Goal: Task Accomplishment & Management: Complete application form

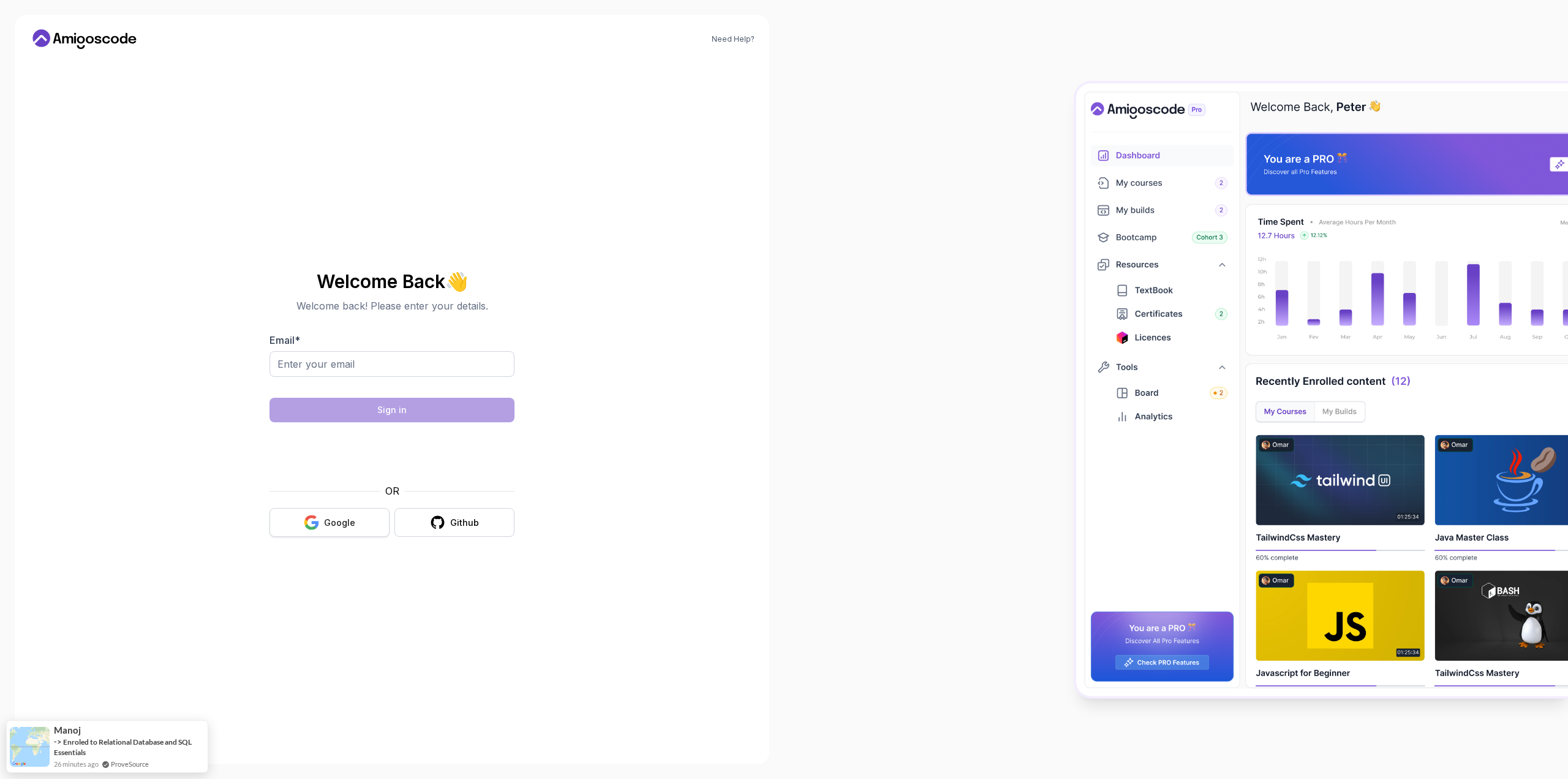
click at [280, 524] on button "Google" at bounding box center [329, 522] width 120 height 29
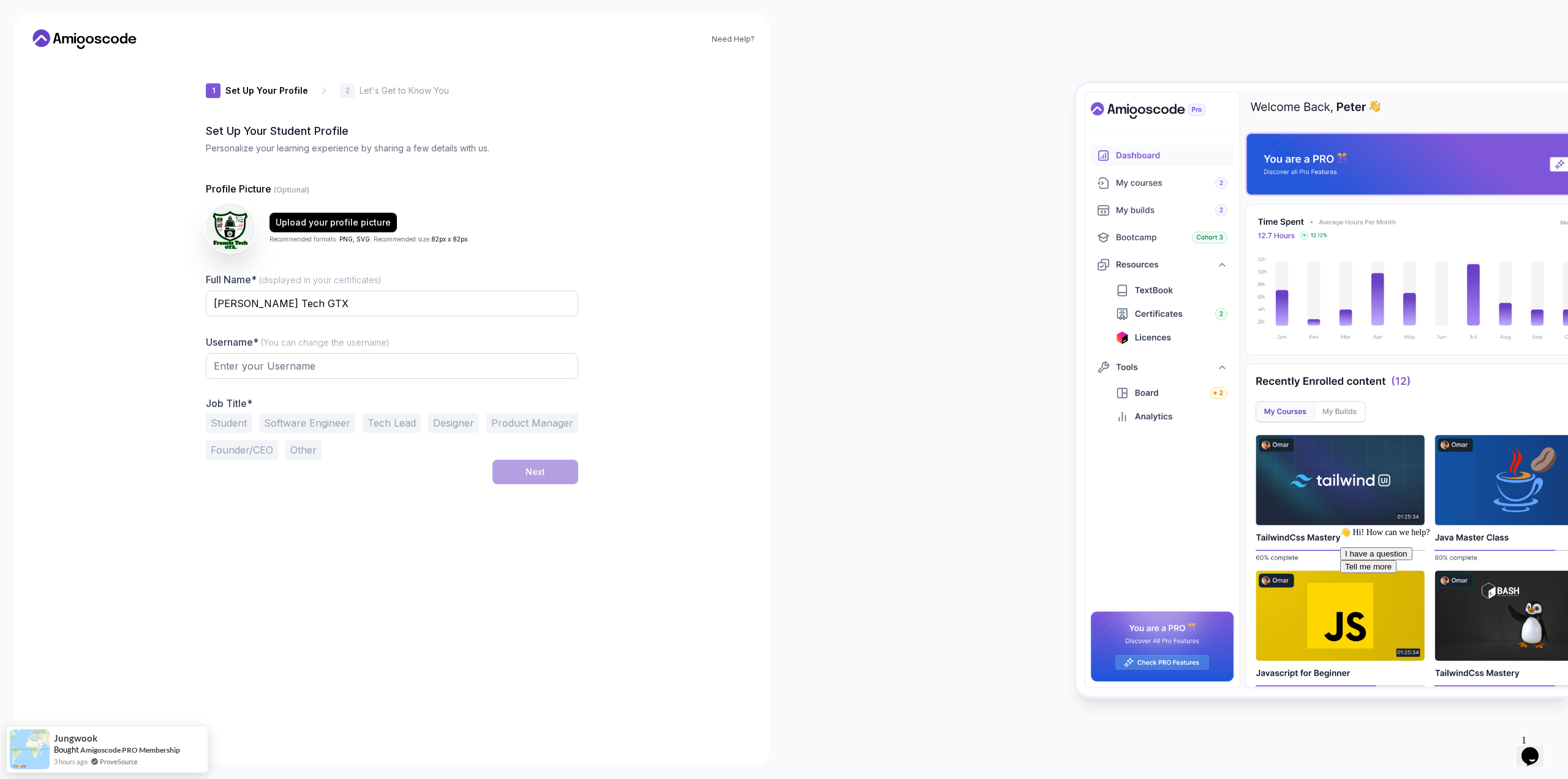
type input "keenottera4043"
drag, startPoint x: 289, startPoint y: 364, endPoint x: 184, endPoint y: 351, distance: 105.8
click at [184, 351] on div "Need Help? 1 Set Up Your Profile 1 Set Up Your Profile 2 Let's Get to Know You …" at bounding box center [392, 389] width 754 height 749
click at [296, 371] on input "keenottera4043" at bounding box center [392, 363] width 372 height 26
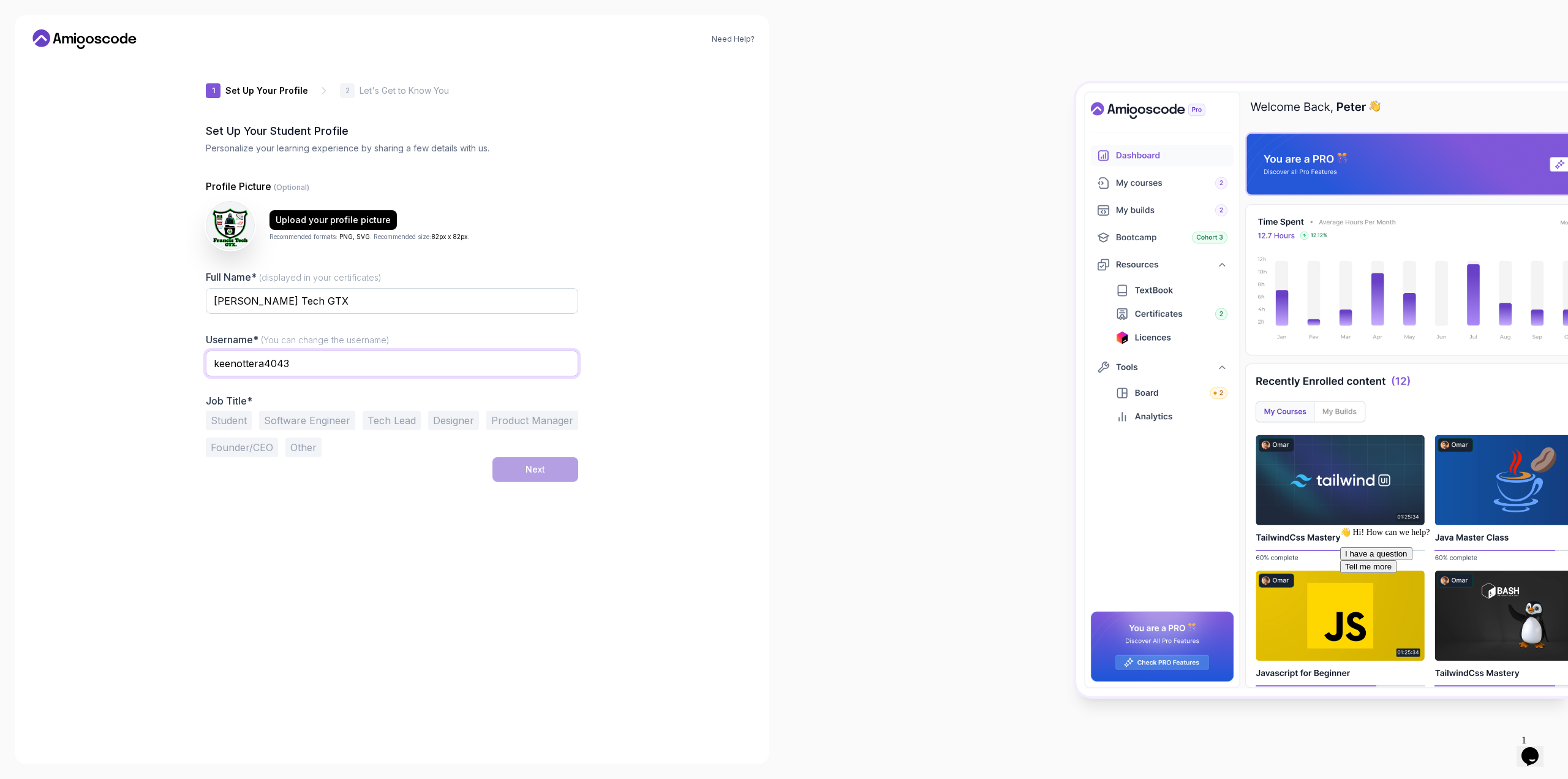
drag, startPoint x: 299, startPoint y: 371, endPoint x: 156, endPoint y: 375, distance: 143.1
click at [156, 375] on div "Need Help? 1 Set Up Your Profile 1 Set Up Your Profile 2 Let's Get to Know You …" at bounding box center [392, 389] width 754 height 749
type input "Nathanael13"
click at [283, 418] on button "Software Engineer" at bounding box center [307, 420] width 96 height 19
click at [217, 418] on button "Student" at bounding box center [229, 420] width 46 height 19
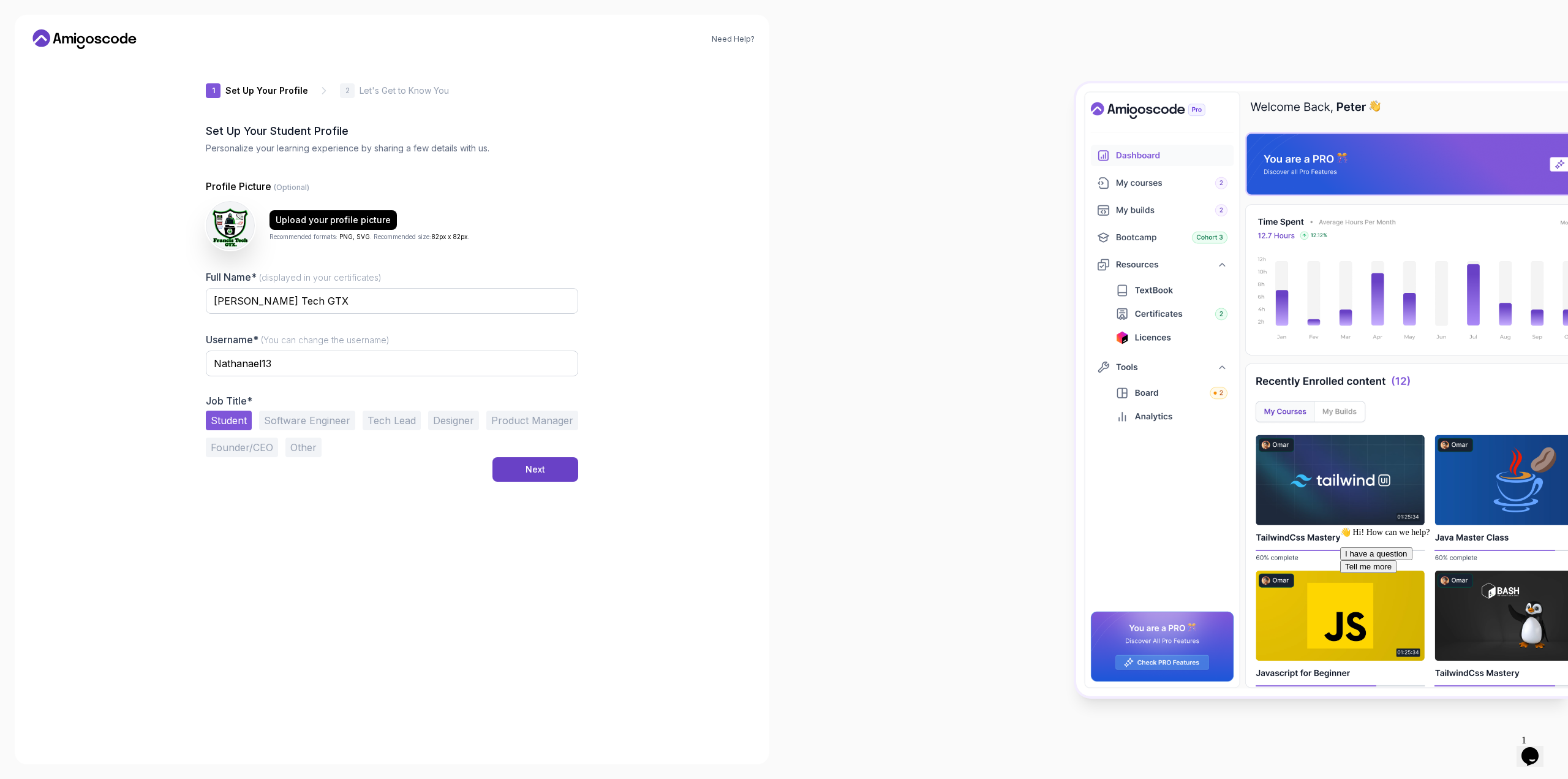
click at [279, 428] on button "Software Engineer" at bounding box center [307, 420] width 96 height 19
click at [222, 416] on button "Student" at bounding box center [229, 420] width 46 height 19
click at [508, 475] on button "Next" at bounding box center [535, 469] width 86 height 24
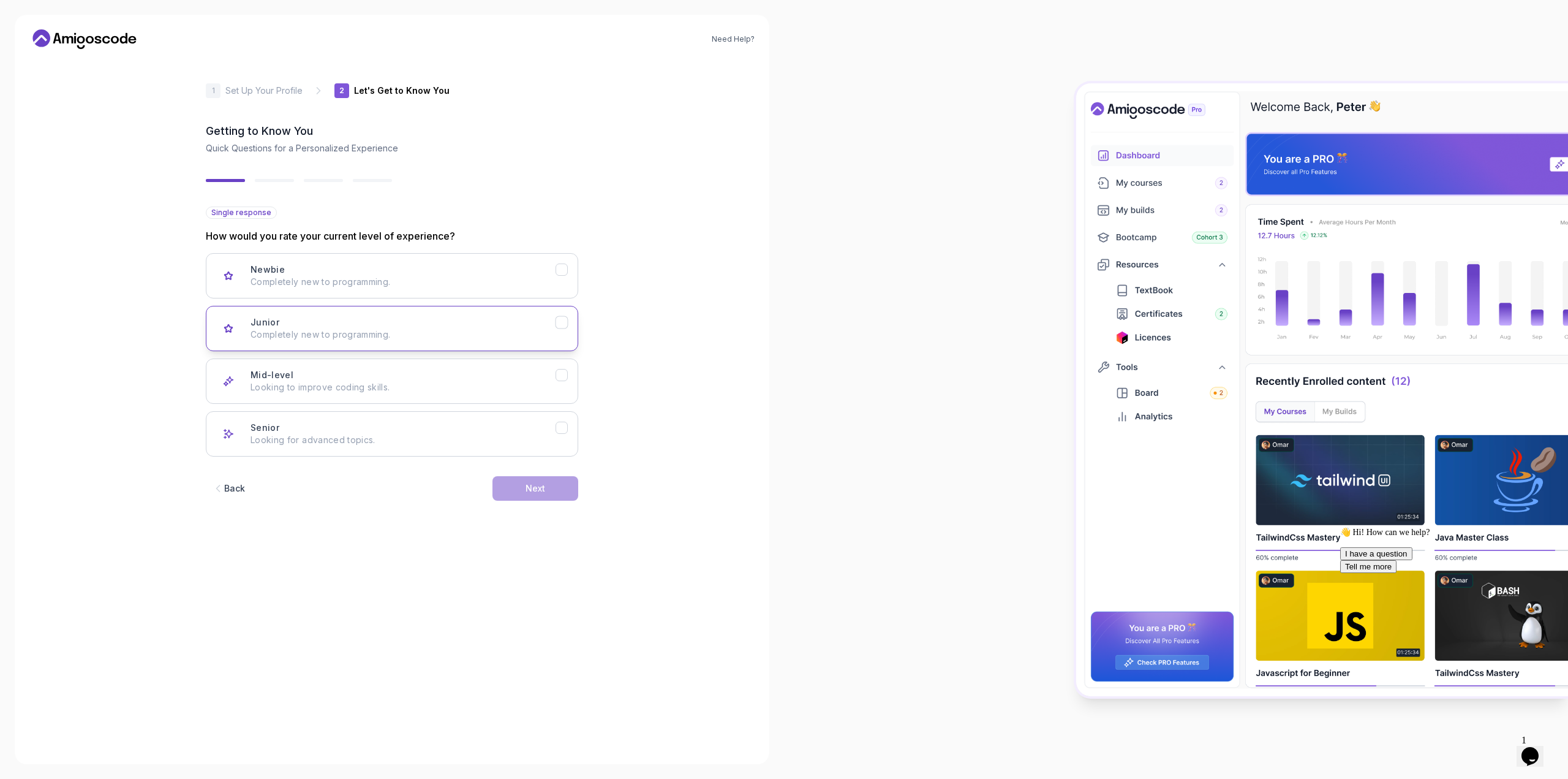
click at [561, 323] on icon "Junior" at bounding box center [562, 322] width 12 height 12
click at [556, 487] on button "Next" at bounding box center [535, 488] width 86 height 24
click at [568, 320] on div "Frontend Development" at bounding box center [562, 322] width 13 height 13
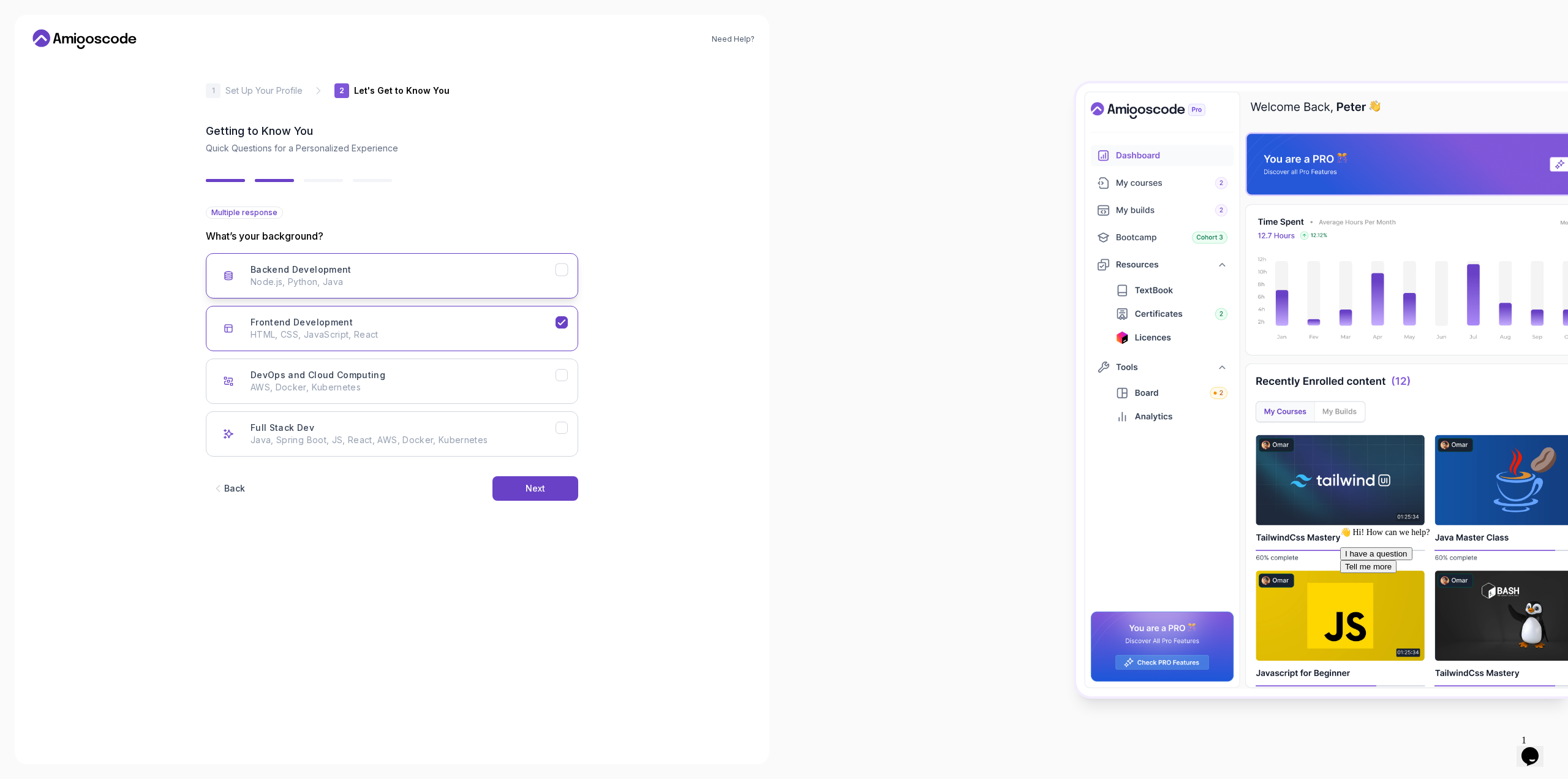
click at [555, 263] on div "Backend Development Node.js, Python, Java" at bounding box center [403, 275] width 305 height 24
click at [539, 488] on div "Next" at bounding box center [535, 489] width 19 height 13
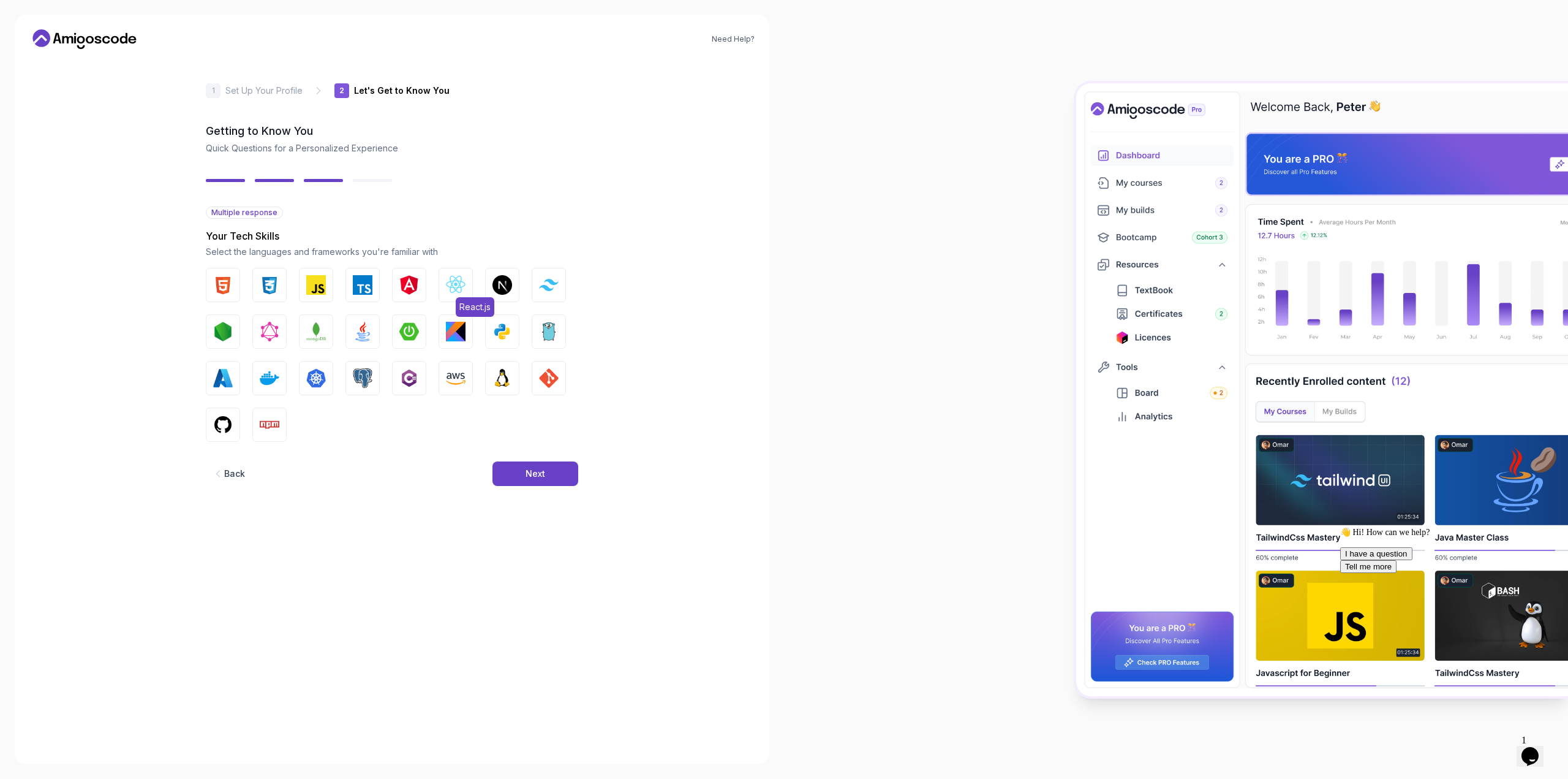
click at [459, 281] on img "button" at bounding box center [456, 285] width 19 height 19
click at [366, 384] on img "button" at bounding box center [363, 378] width 19 height 19
click at [226, 430] on img "button" at bounding box center [223, 425] width 19 height 19
click at [400, 333] on img "button" at bounding box center [409, 331] width 19 height 19
click at [365, 335] on img "button" at bounding box center [363, 331] width 19 height 19
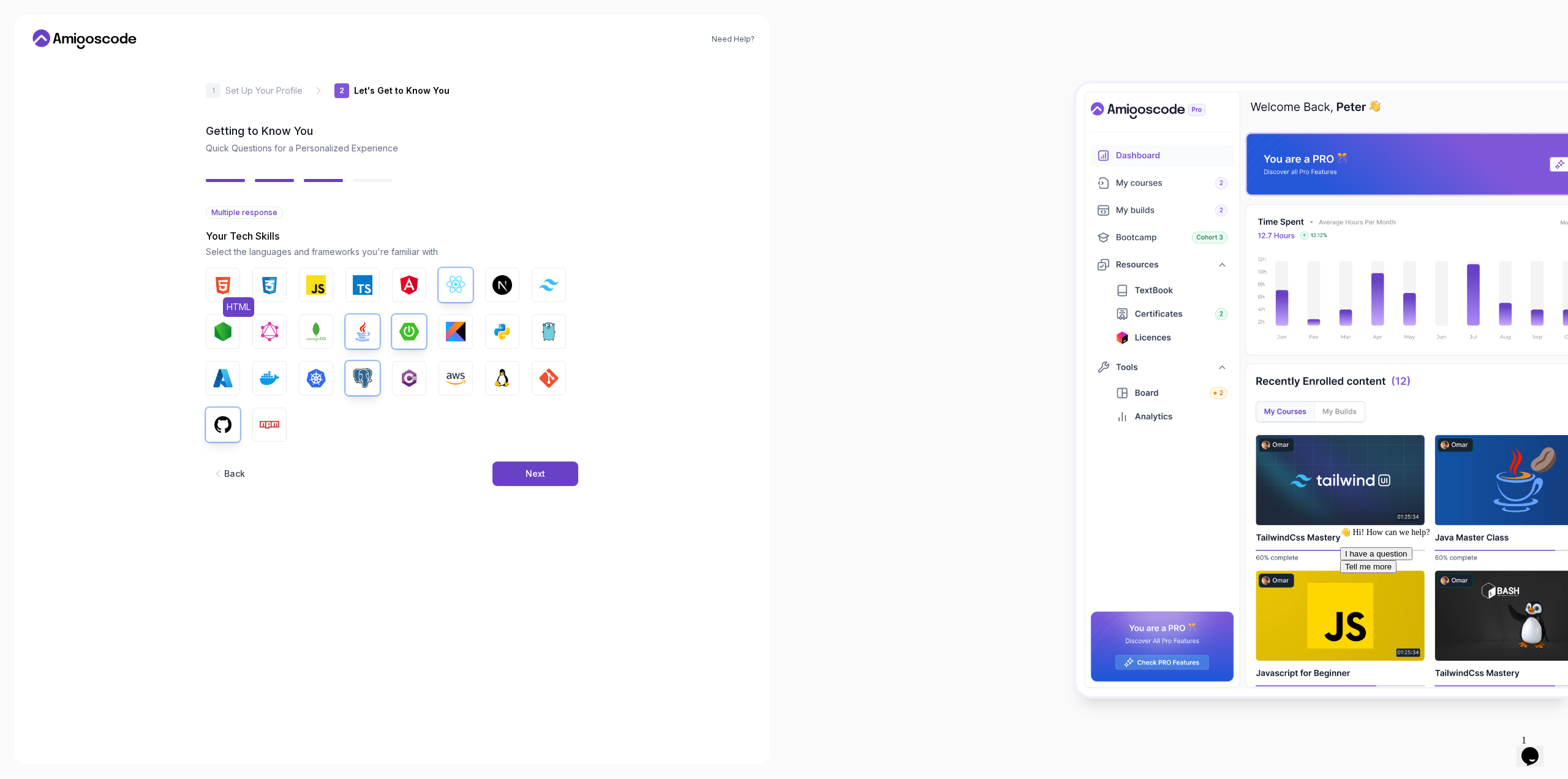
click at [227, 281] on img "button" at bounding box center [223, 285] width 19 height 19
click at [266, 280] on img "button" at bounding box center [269, 285] width 19 height 19
click at [529, 467] on button "Next" at bounding box center [535, 473] width 86 height 24
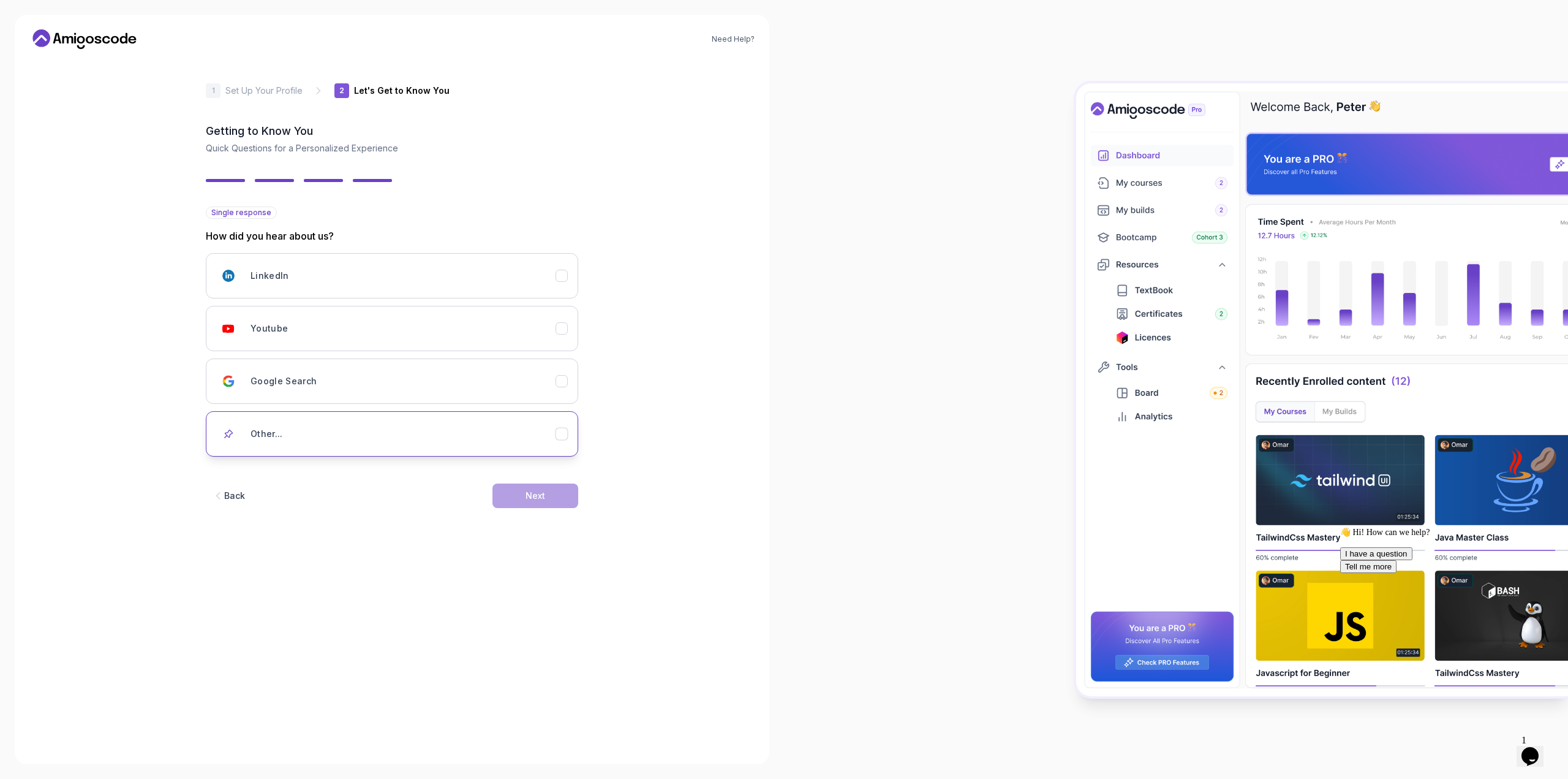
click at [565, 425] on button "Other..." at bounding box center [392, 434] width 372 height 45
click at [562, 428] on div "Other..." at bounding box center [562, 434] width 13 height 13
click at [562, 268] on button "LinkedIn" at bounding box center [392, 275] width 372 height 45
click at [560, 491] on button "Next" at bounding box center [535, 495] width 86 height 24
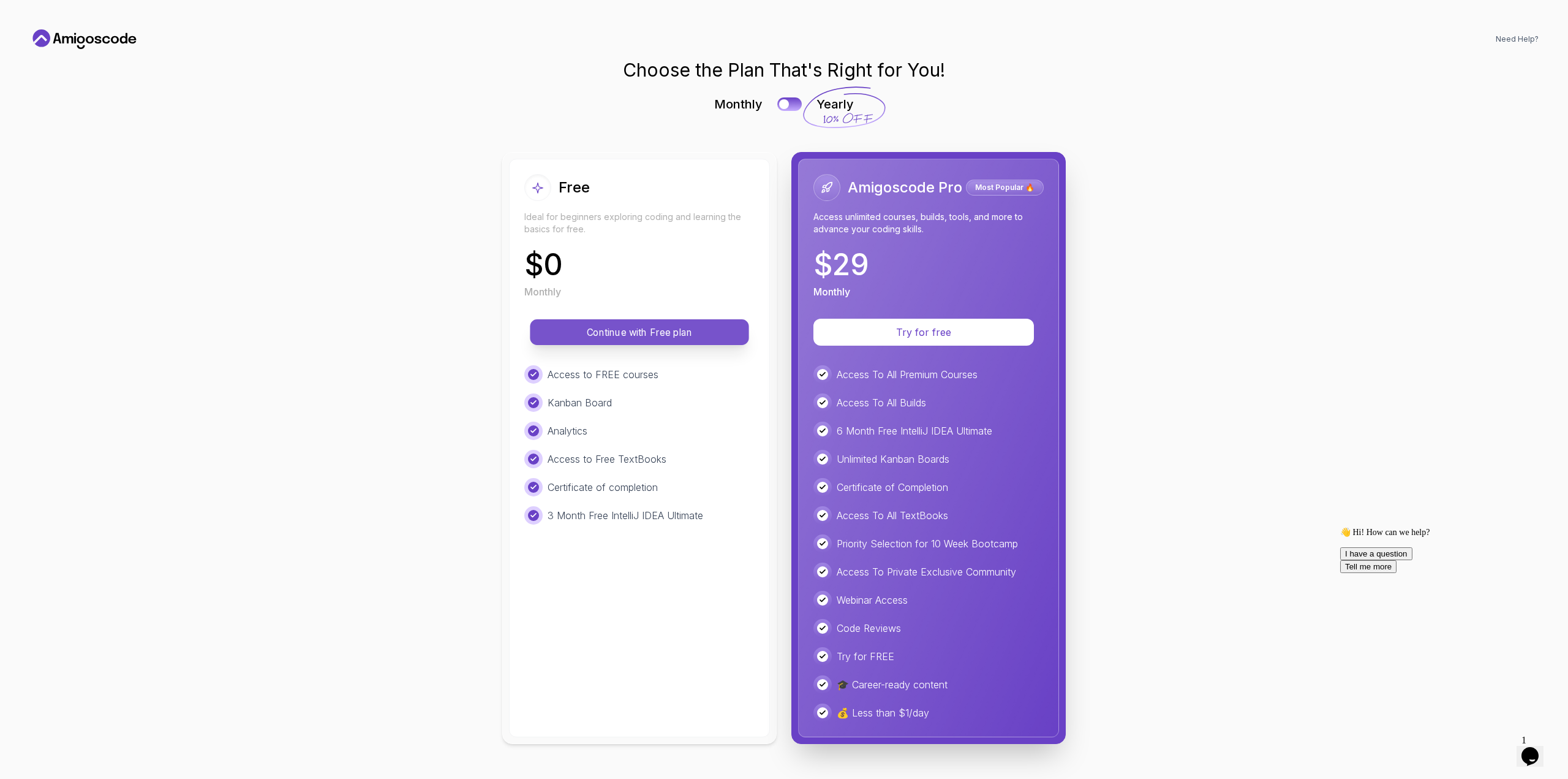
click at [576, 338] on p "Continue with Free plan" at bounding box center [640, 332] width 191 height 14
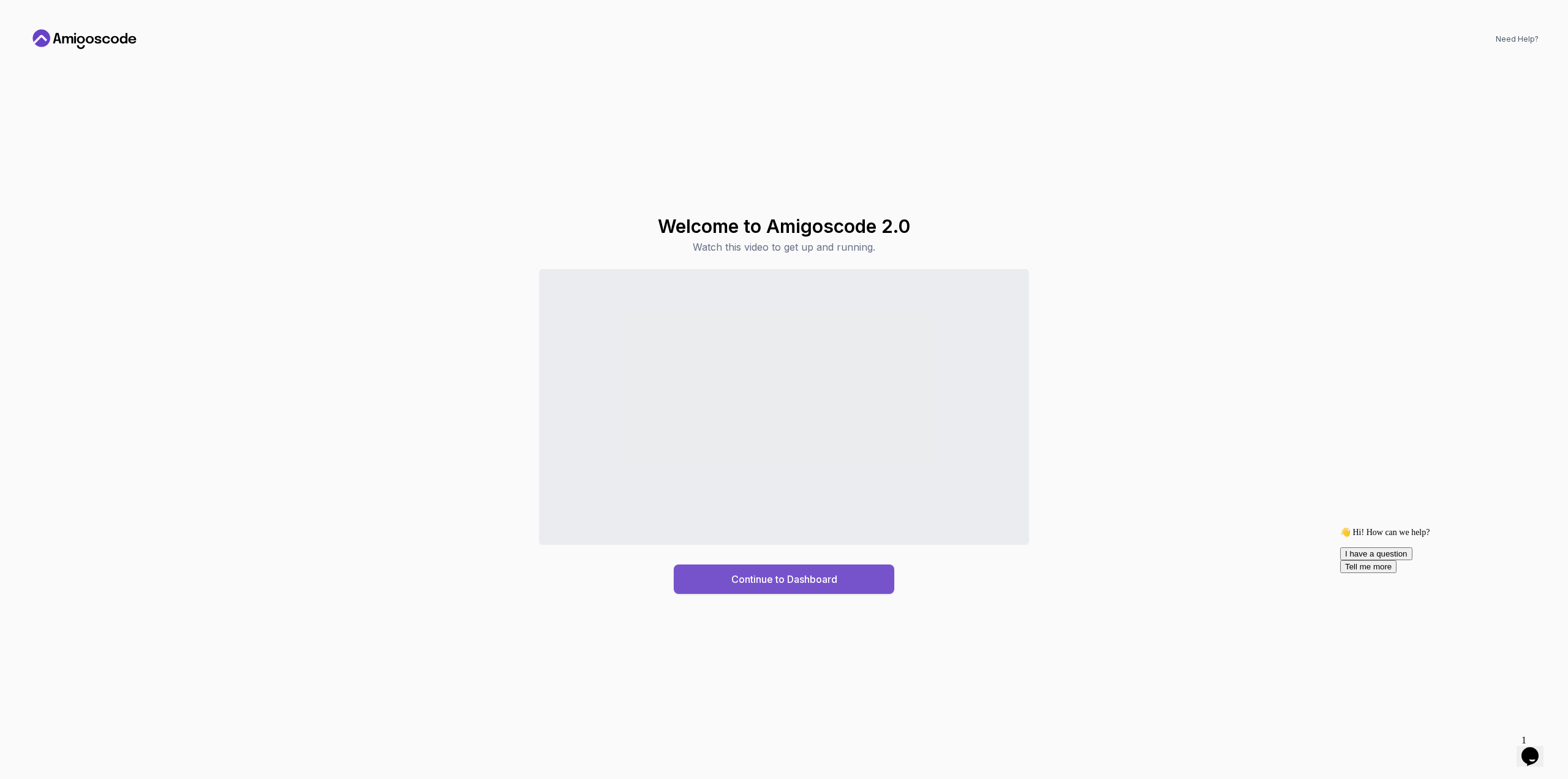
click at [727, 581] on button "Continue to Dashboard" at bounding box center [784, 579] width 221 height 29
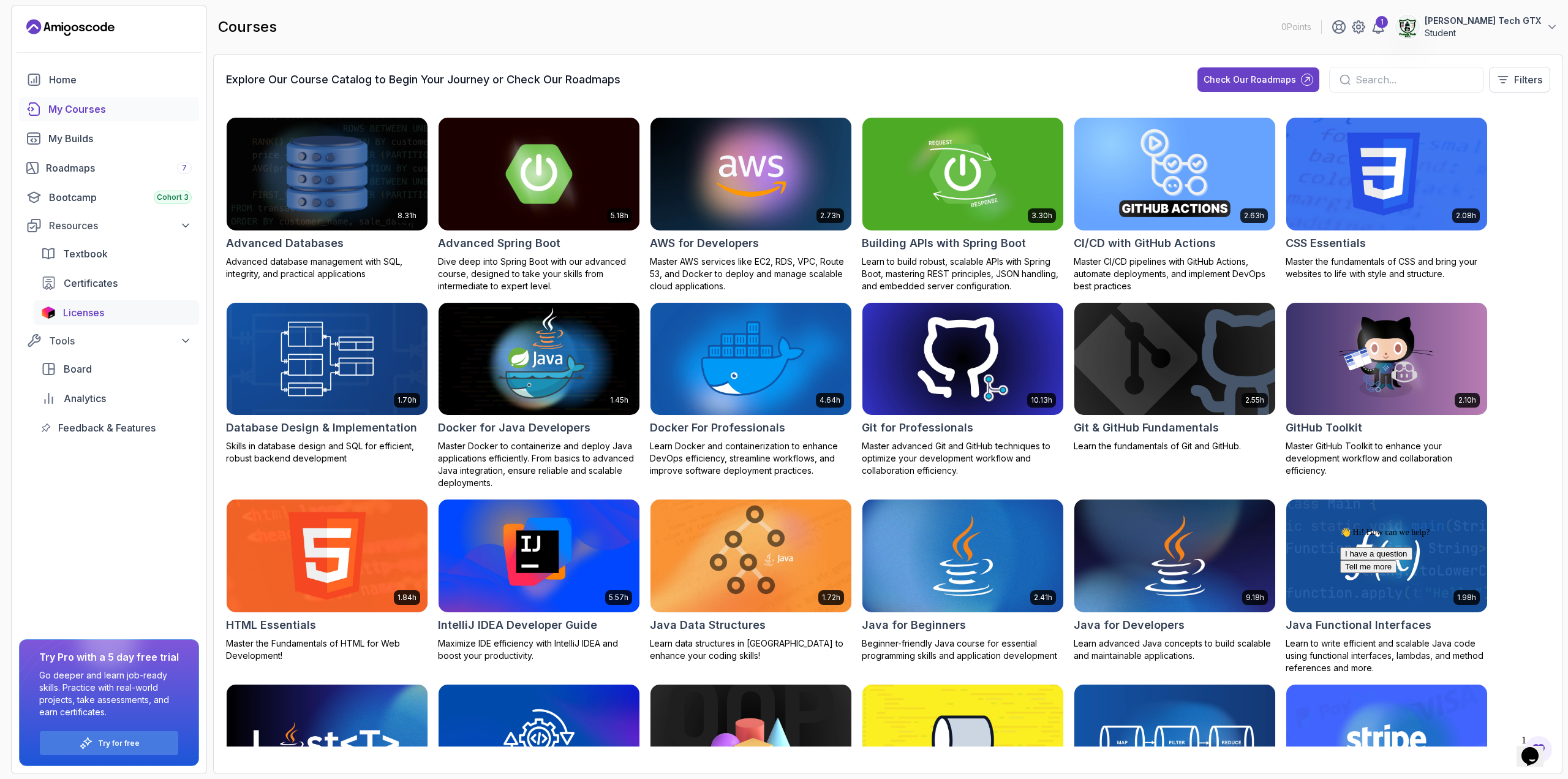
click at [93, 313] on span "Licenses" at bounding box center [84, 312] width 41 height 15
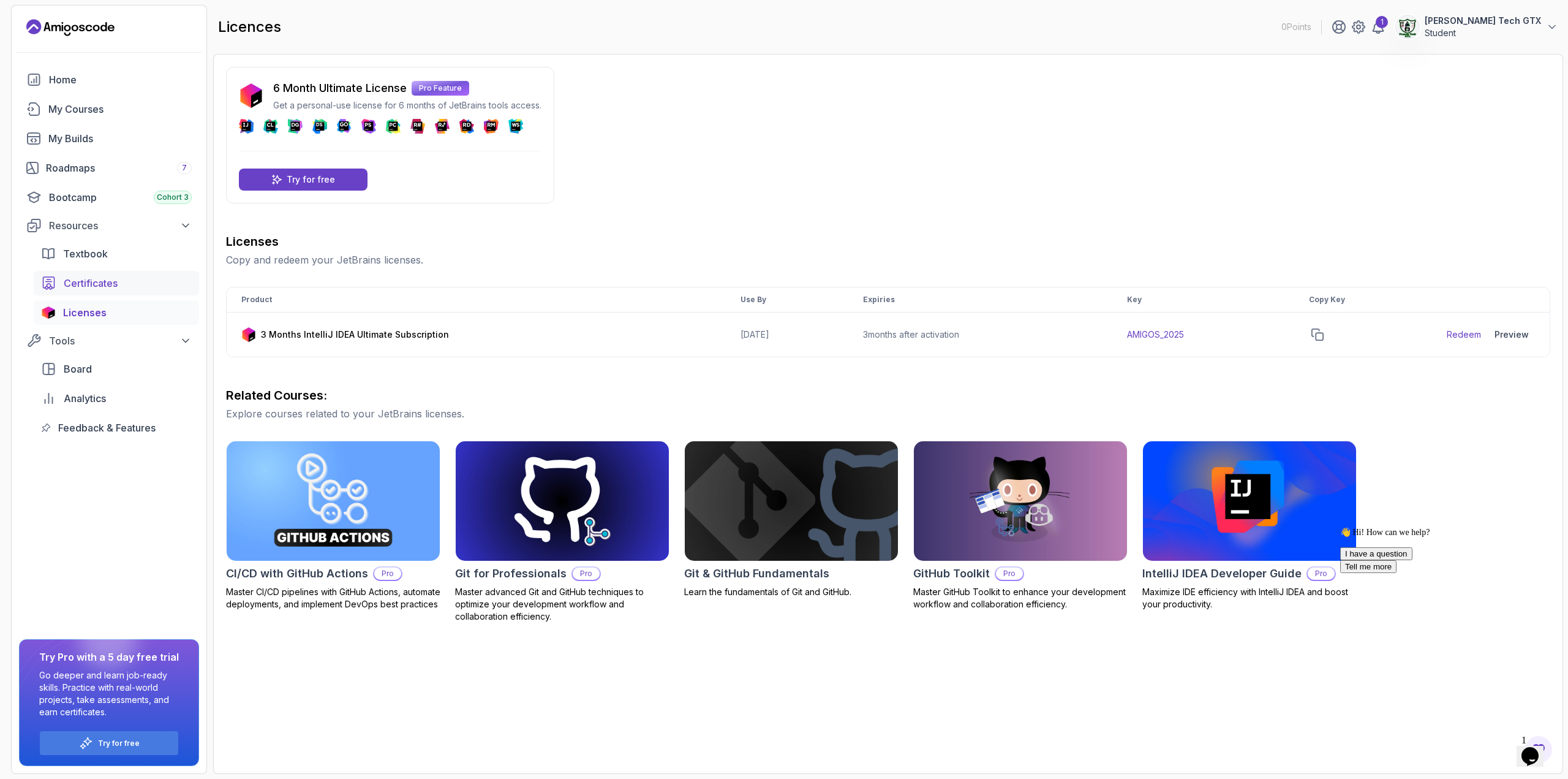
click at [126, 288] on div "Certificates" at bounding box center [128, 283] width 128 height 15
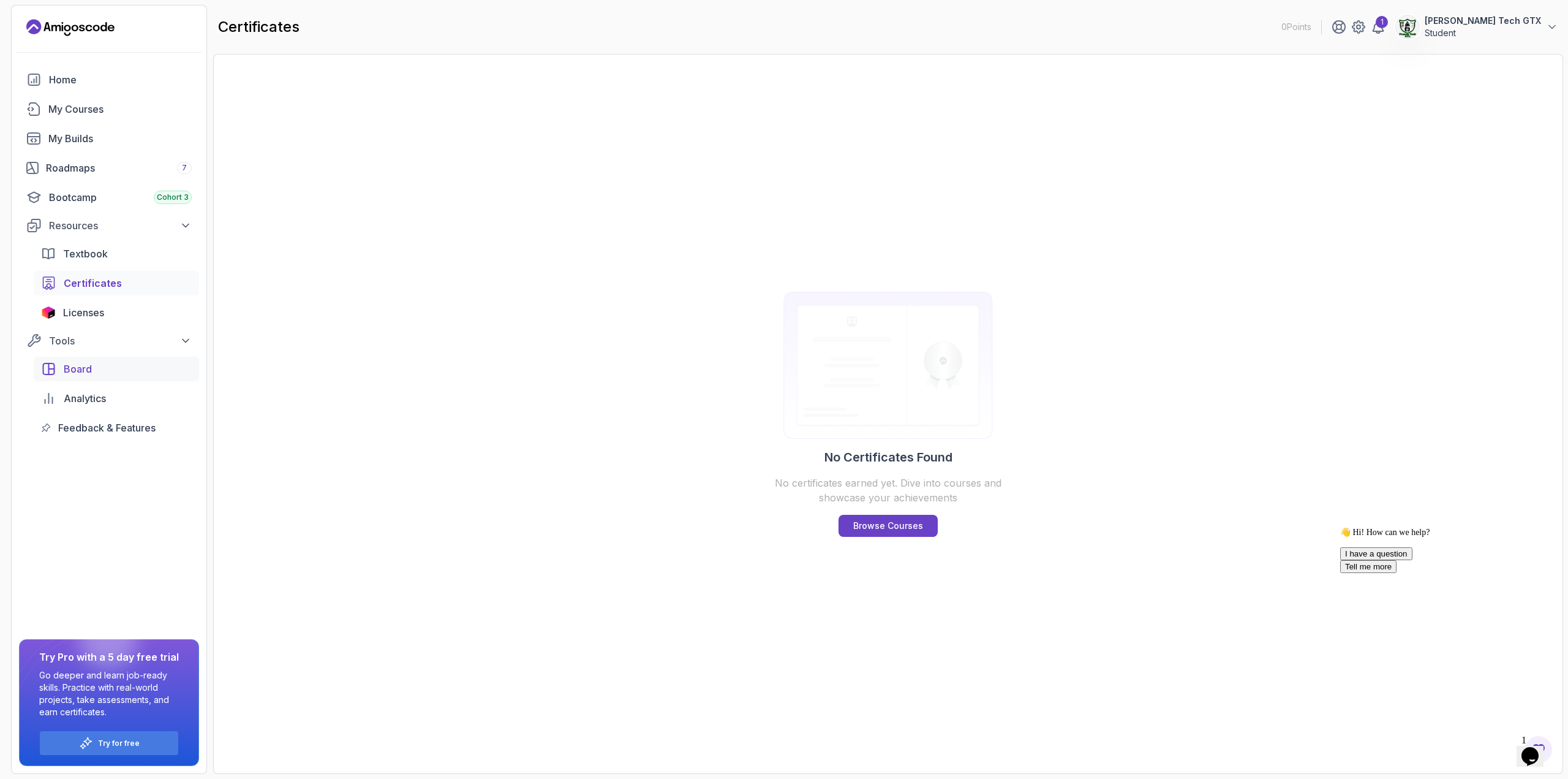
click at [111, 375] on div "Board" at bounding box center [128, 368] width 128 height 15
click at [86, 101] on link "My Courses" at bounding box center [109, 109] width 180 height 24
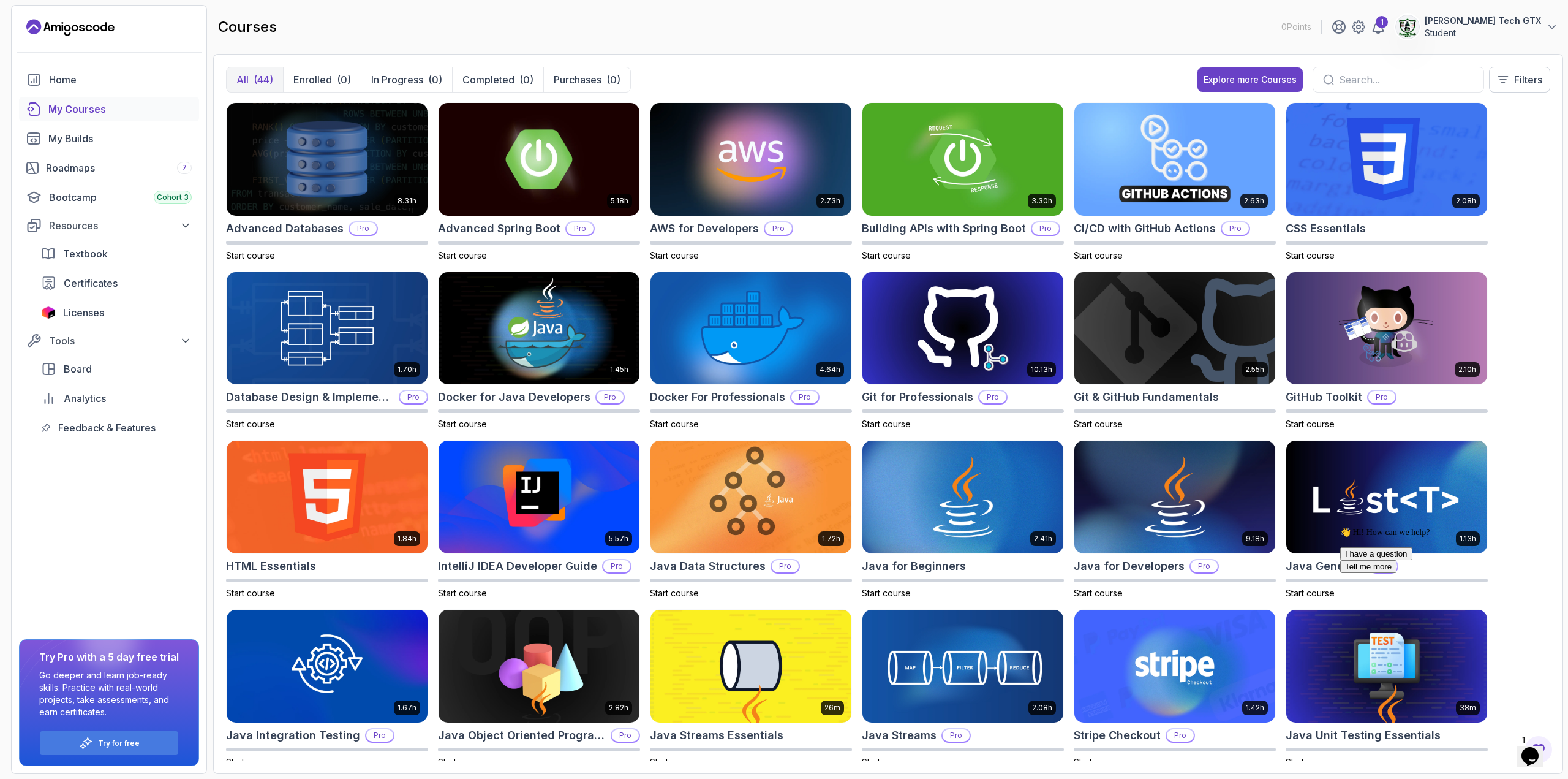
click at [1429, 32] on div "1 [PERSON_NAME] Tech GTX Student" at bounding box center [1445, 26] width 227 height 24
click at [1386, 29] on icon at bounding box center [1378, 26] width 15 height 15
